Goal: Information Seeking & Learning: Learn about a topic

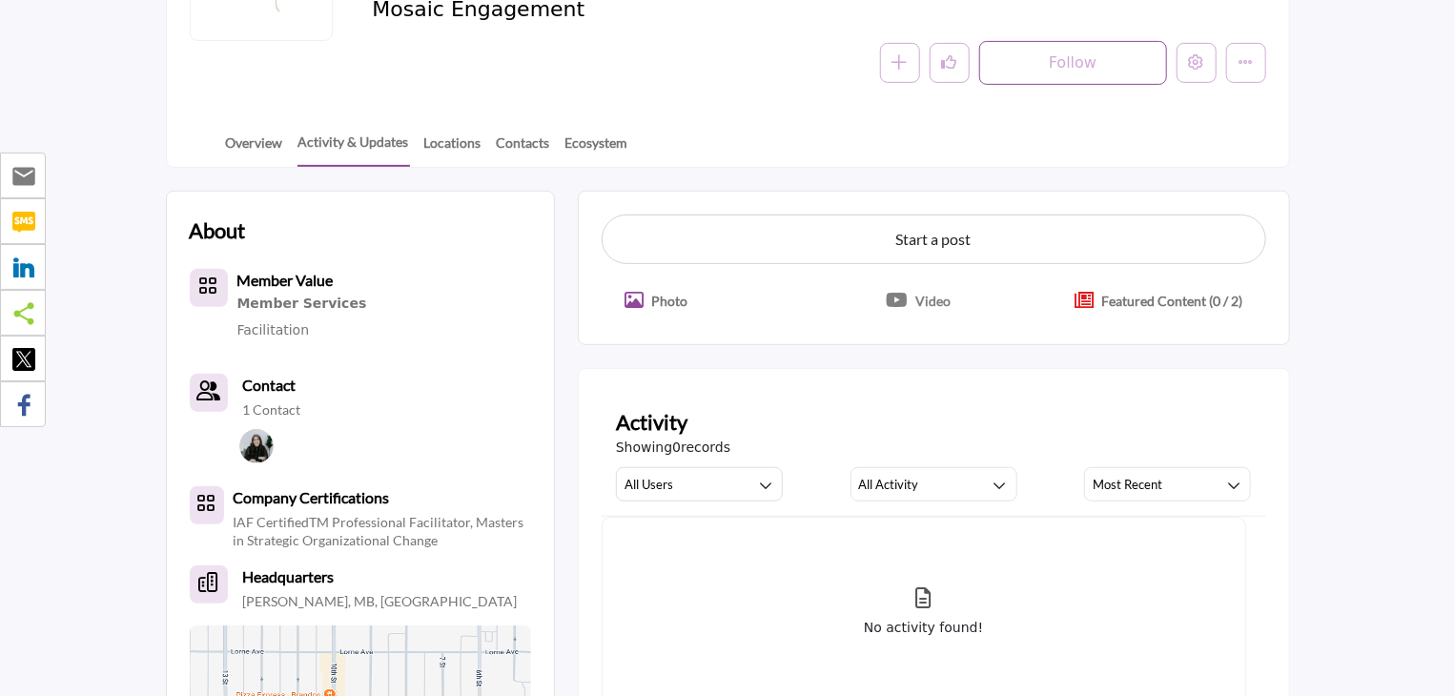
scroll to position [286, 0]
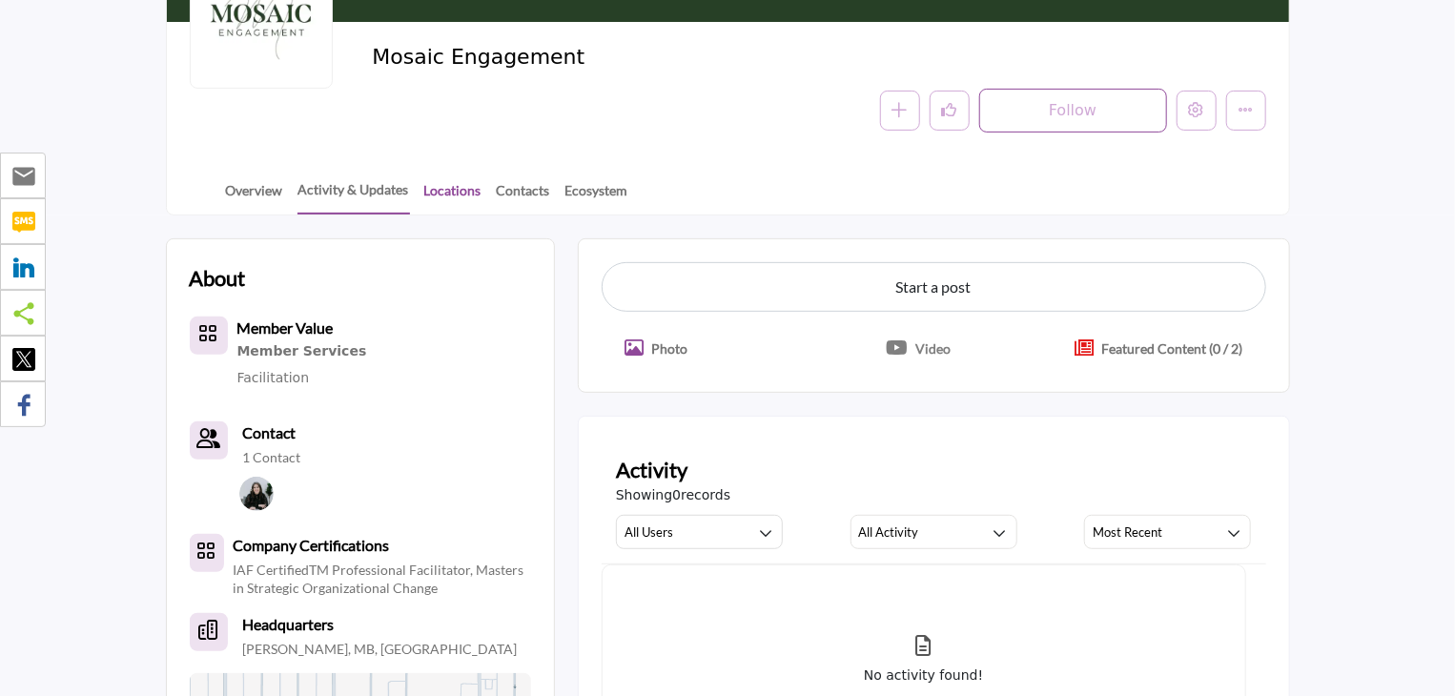
click at [446, 190] on link "Locations" at bounding box center [452, 196] width 59 height 33
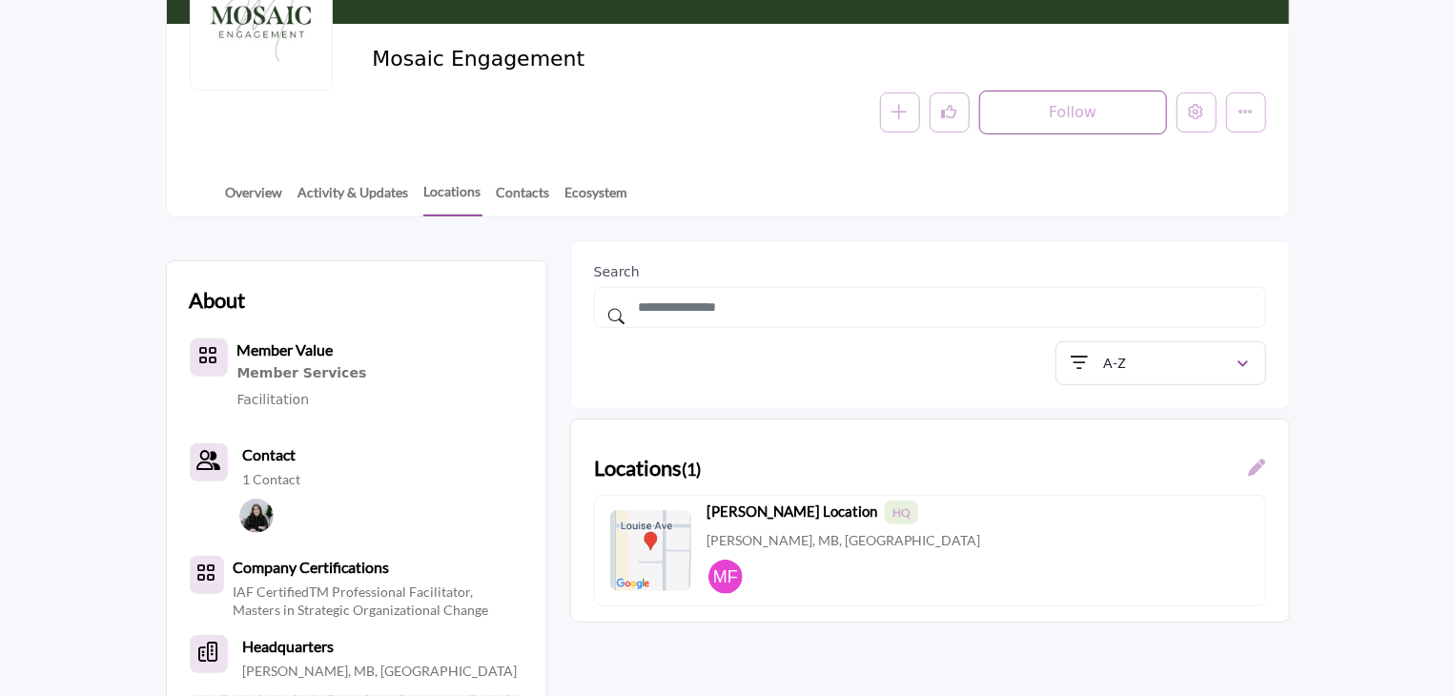
scroll to position [382, 0]
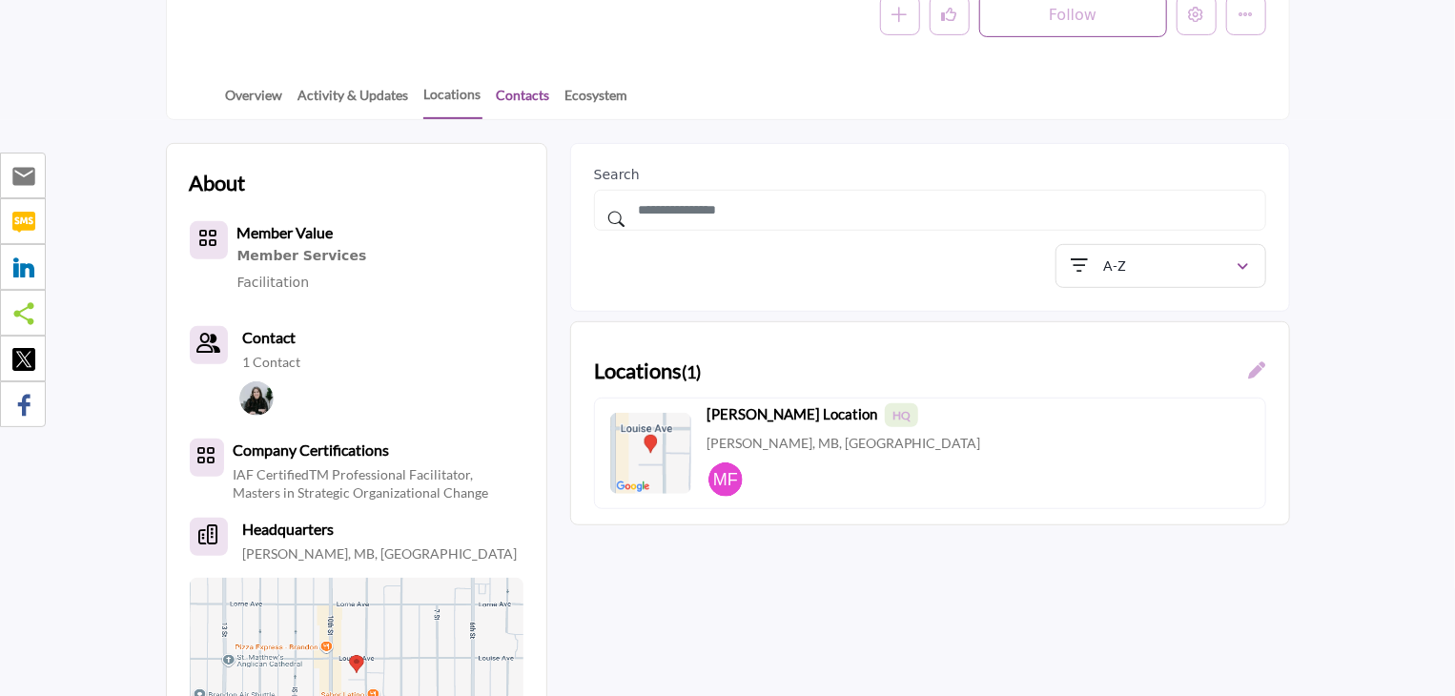
click at [530, 91] on link "Contacts" at bounding box center [523, 101] width 55 height 33
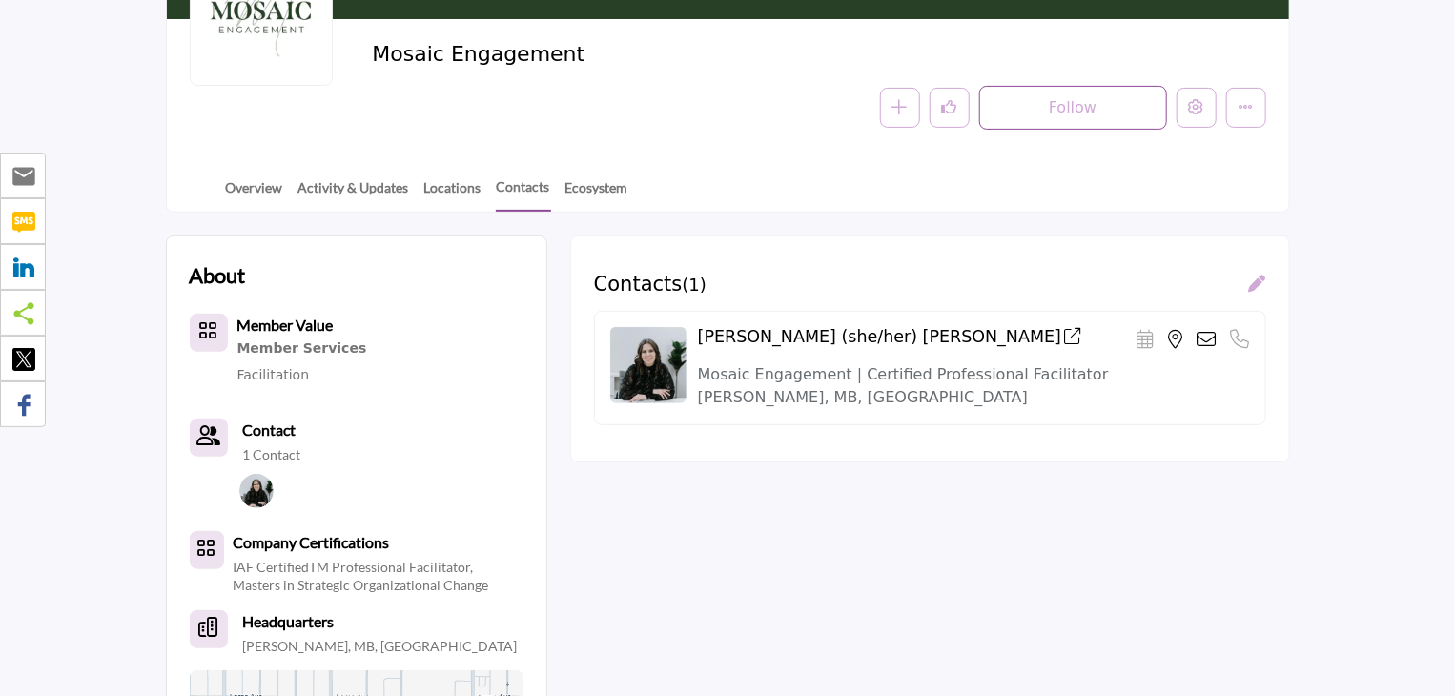
scroll to position [286, 0]
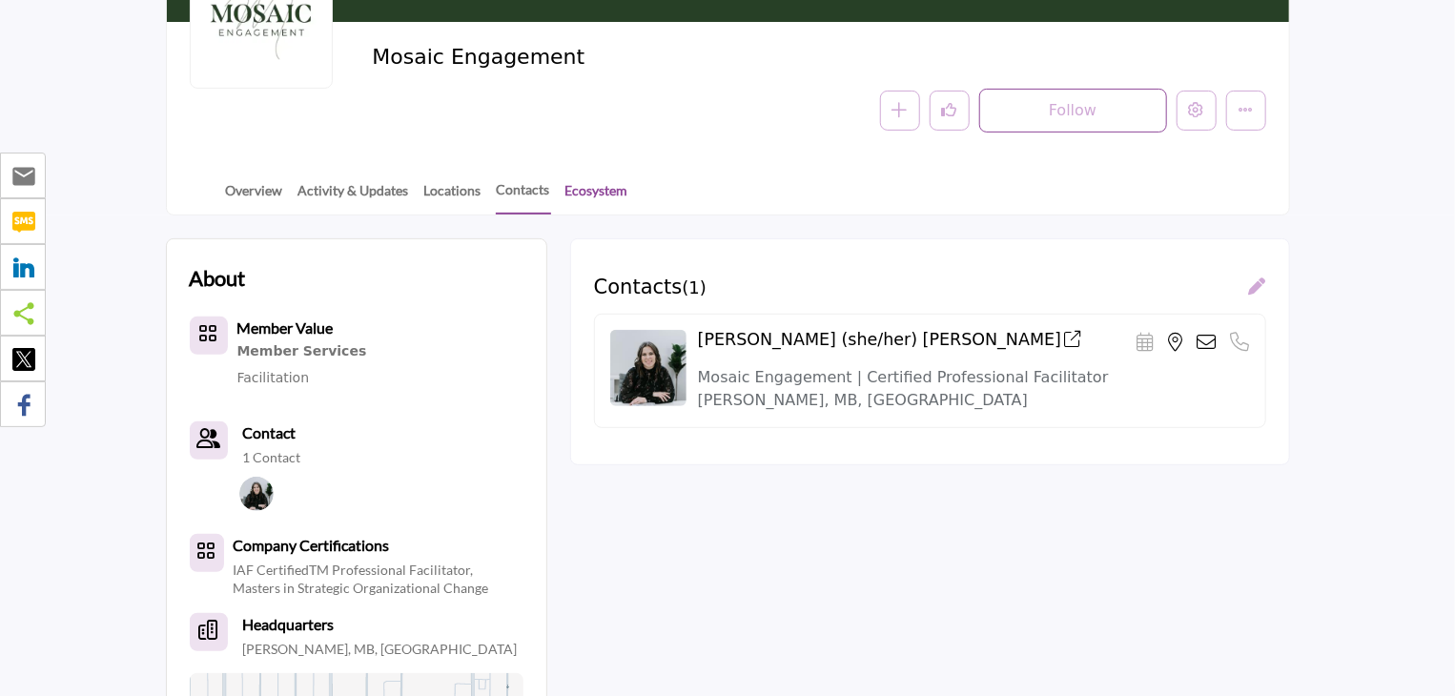
click at [605, 184] on link "Ecosystem" at bounding box center [597, 196] width 65 height 33
